Goal: Information Seeking & Learning: Find specific page/section

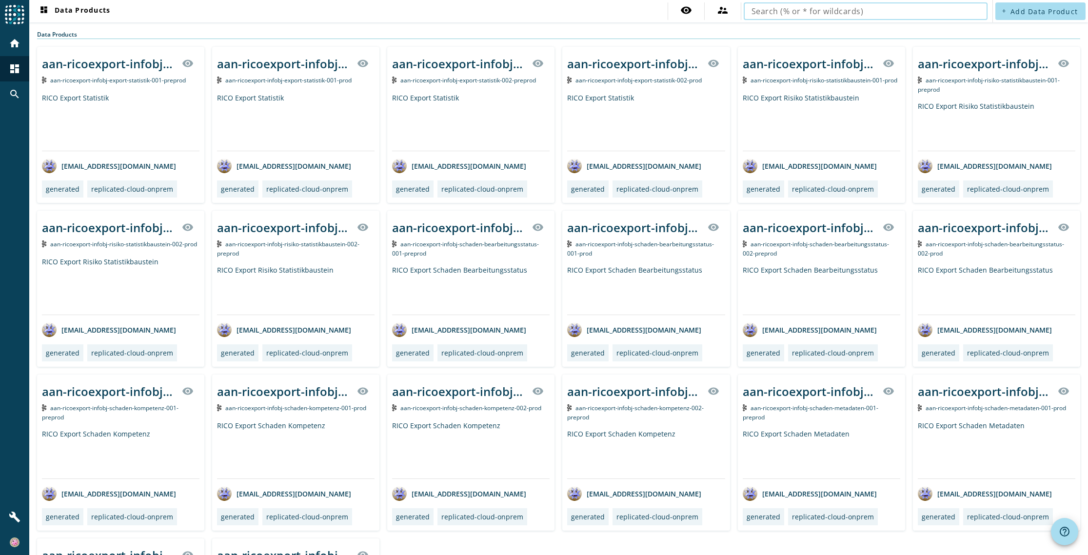
click at [764, 12] on input "text" at bounding box center [865, 11] width 228 height 12
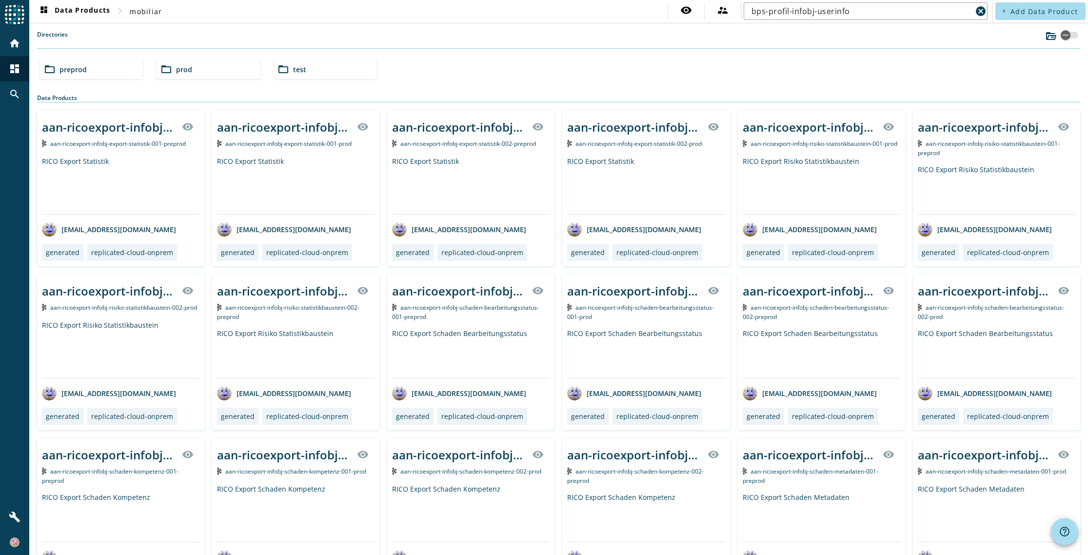
click at [743, 63] on div "folder_open preprod folder_open prod folder_open test" at bounding box center [558, 69] width 1045 height 27
click at [75, 71] on span "preprod" at bounding box center [72, 69] width 27 height 9
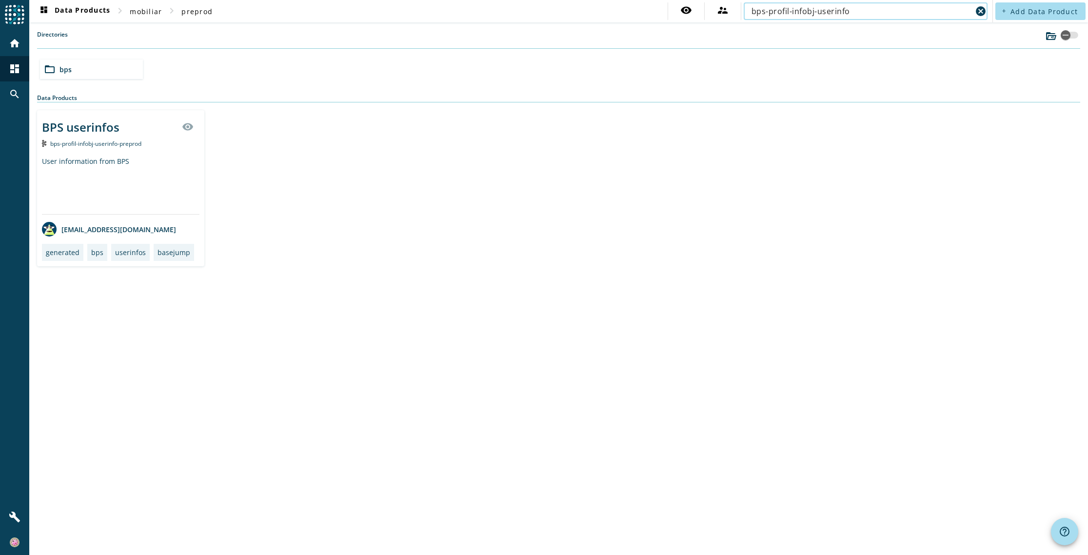
click at [861, 13] on input "bps-profil-infobj-userinfo" at bounding box center [861, 11] width 220 height 12
click at [63, 71] on span "bps" at bounding box center [65, 69] width 12 height 9
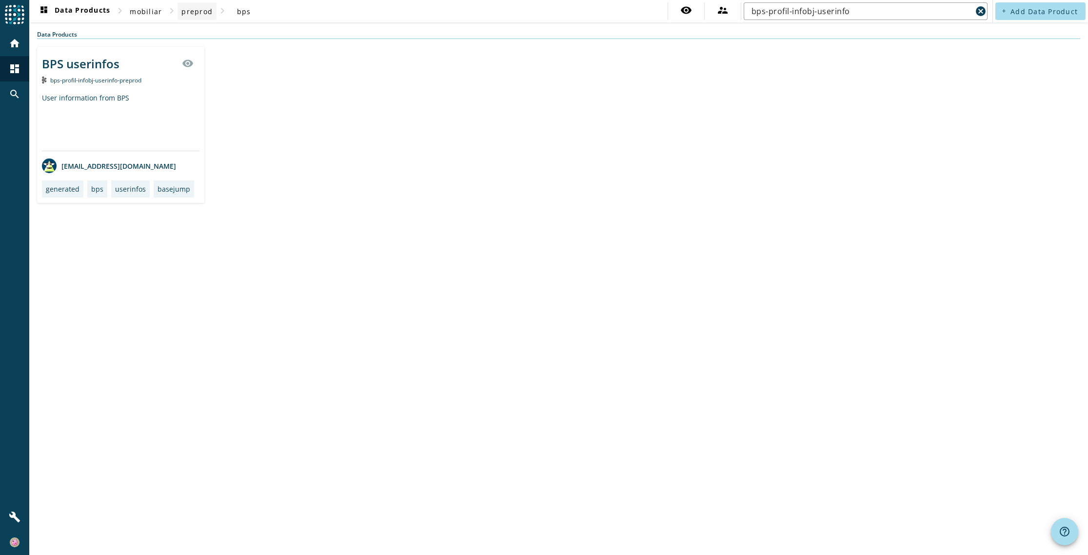
click at [190, 12] on span "preprod" at bounding box center [196, 11] width 31 height 9
click at [852, 10] on input "bps-profil-infobj-userinfo" at bounding box center [861, 11] width 220 height 12
drag, startPoint x: 855, startPoint y: 10, endPoint x: 820, endPoint y: 13, distance: 35.2
click at [820, 13] on input "bps-profil-infobj-userinfo" at bounding box center [861, 11] width 220 height 12
type input "bps-profil-infobj-"
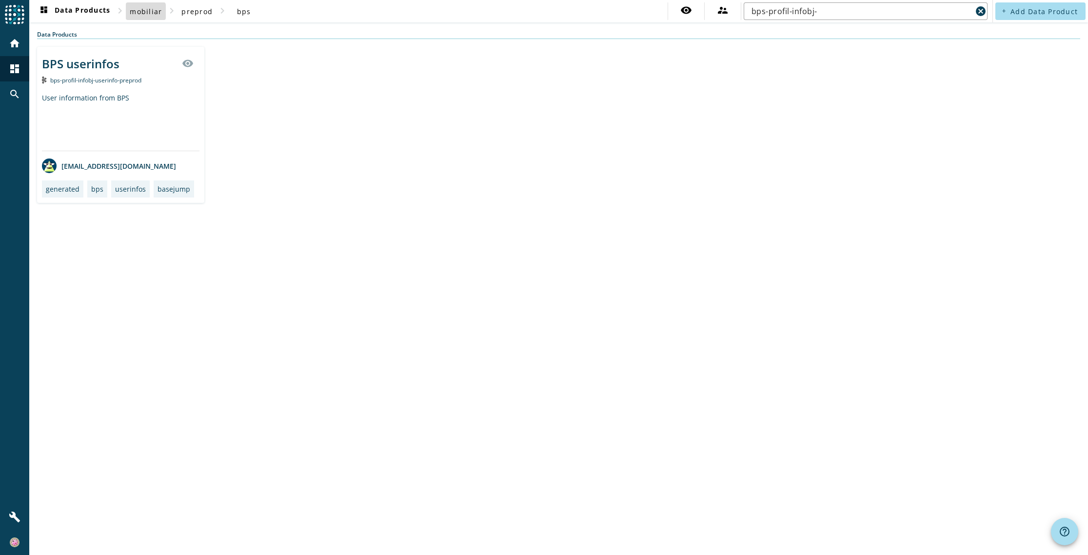
click at [141, 12] on span "mobiliar" at bounding box center [146, 11] width 32 height 9
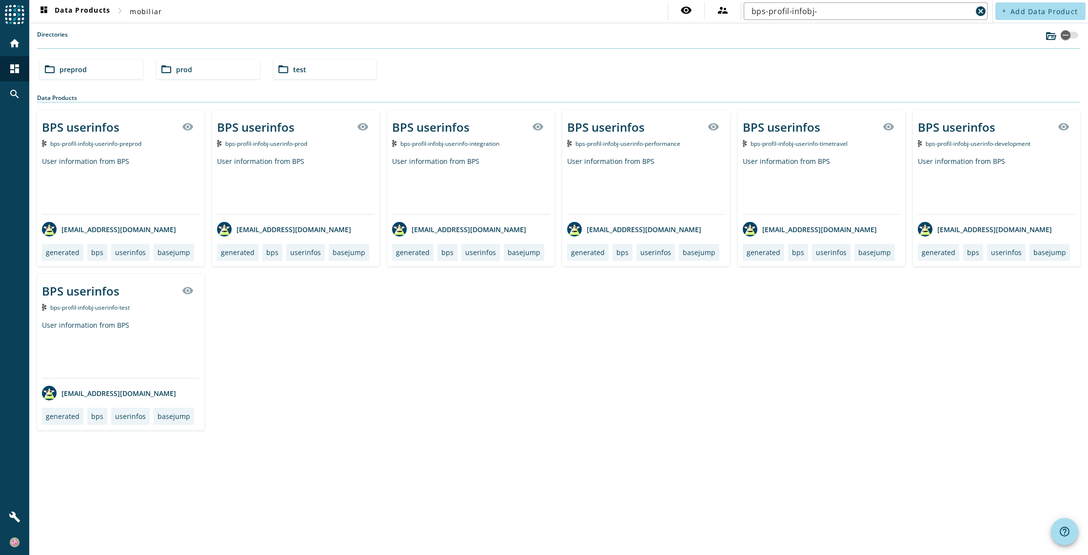
click at [402, 449] on div "dashboard Data Products chevron_right mobiliar visibility supervisor_account bp…" at bounding box center [558, 277] width 1058 height 555
click at [76, 66] on span "preprod" at bounding box center [72, 69] width 27 height 9
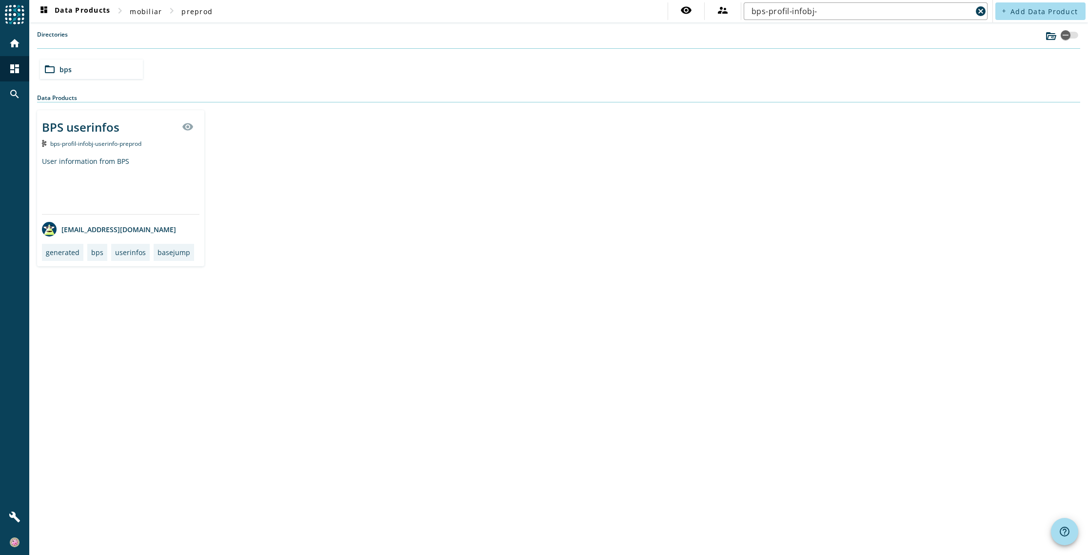
click at [103, 146] on span "bps-profil-infobj-userinfo-preprod" at bounding box center [95, 143] width 91 height 8
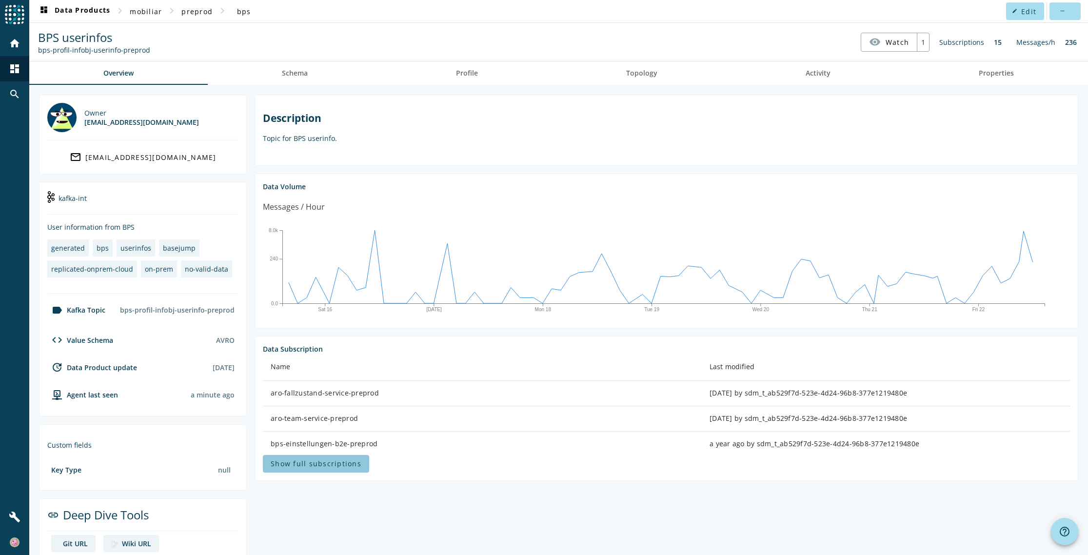
click at [328, 467] on span "Show full subscriptions" at bounding box center [316, 463] width 91 height 9
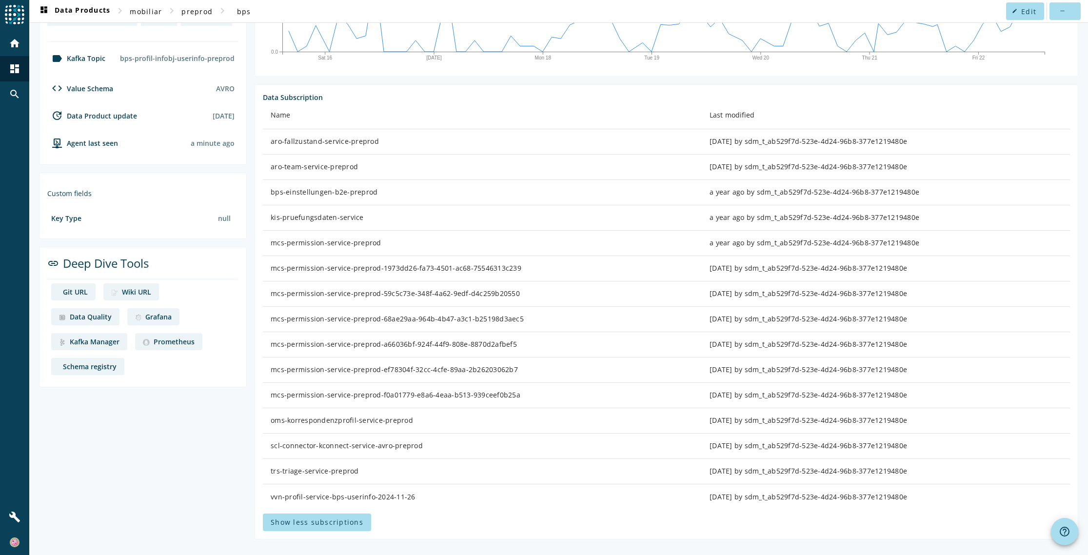
scroll to position [253, 0]
